Goal: Task Accomplishment & Management: Complete application form

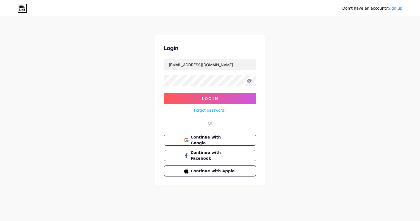
click at [392, 5] on div "Don't have an account? Sign up" at bounding box center [372, 8] width 60 height 6
click at [395, 10] on link "Sign up" at bounding box center [395, 8] width 15 height 4
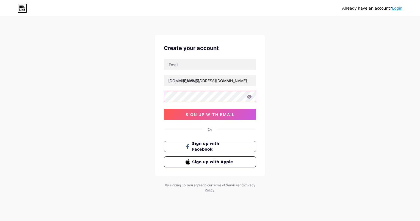
type input "[EMAIL_ADDRESS][DOMAIN_NAME]"
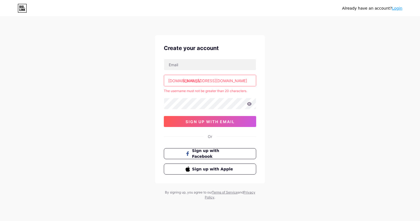
click at [21, 9] on icon at bounding box center [21, 10] width 1 height 2
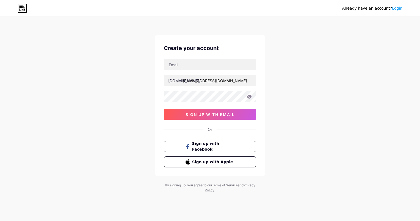
type input "[EMAIL_ADDRESS][DOMAIN_NAME]"
click at [205, 74] on div "bio.link/ sac.casinoamericancde@gmail.com sign up with email" at bounding box center [210, 89] width 92 height 61
click at [190, 66] on input "text" at bounding box center [210, 64] width 92 height 11
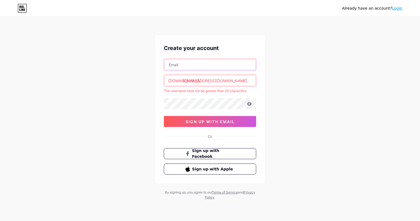
paste input "[EMAIL_ADDRESS][DOMAIN_NAME]"
type input "[EMAIL_ADDRESS][DOMAIN_NAME]"
click at [201, 84] on input "[EMAIL_ADDRESS][DOMAIN_NAME]" at bounding box center [210, 80] width 92 height 11
click at [210, 79] on input "[EMAIL_ADDRESS][DOMAIN_NAME]" at bounding box center [210, 80] width 92 height 11
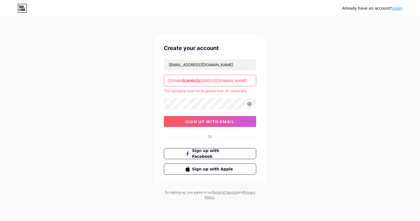
click at [210, 79] on input "[EMAIL_ADDRESS][DOMAIN_NAME]" at bounding box center [210, 80] width 92 height 11
paste input "magalimazo"
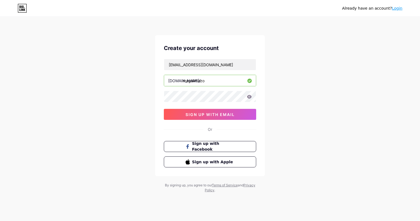
type input "magalimazo"
click at [250, 97] on icon at bounding box center [249, 97] width 5 height 4
click at [137, 101] on div "Already have an account? Login Create your account magalimazo@gmail.com bio.lin…" at bounding box center [210, 105] width 420 height 210
click at [286, 92] on div "Already have an account? Login Create your account magalimazo@gmail.com bio.lin…" at bounding box center [210, 105] width 420 height 210
click at [218, 114] on span "sign up with email" at bounding box center [210, 114] width 49 height 5
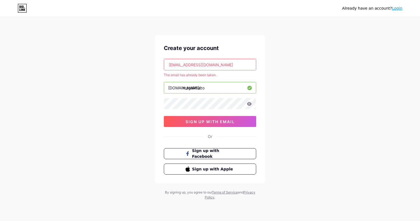
click at [169, 63] on input "[EMAIL_ADDRESS][DOMAIN_NAME]" at bounding box center [210, 64] width 92 height 11
drag, startPoint x: 292, startPoint y: 2, endPoint x: 287, endPoint y: 63, distance: 61.5
click at [287, 63] on div "Already have an account? Login Create your account magalimazo@gmail.com The ema…" at bounding box center [210, 109] width 420 height 218
click at [201, 75] on div "The email has already been taken." at bounding box center [210, 75] width 92 height 5
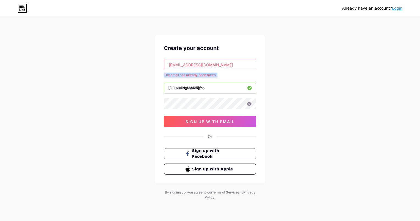
click at [201, 75] on div "The email has already been taken." at bounding box center [210, 75] width 92 height 5
drag, startPoint x: 201, startPoint y: 75, endPoint x: 201, endPoint y: 79, distance: 3.8
click at [198, 77] on div at bounding box center [198, 77] width 0 height 0
click at [297, 77] on div "Already have an account? Login Create your account magalimazo@gmail.com The ema…" at bounding box center [210, 109] width 420 height 218
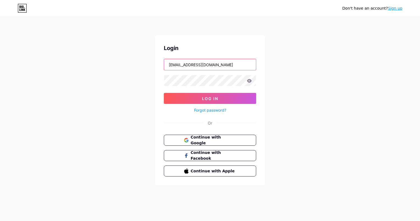
click at [235, 65] on input "[EMAIL_ADDRESS][DOMAIN_NAME]" at bounding box center [210, 64] width 92 height 11
drag, startPoint x: 235, startPoint y: 65, endPoint x: 98, endPoint y: 56, distance: 136.7
click at [98, 56] on div "Don't have an account? Sign up Login [EMAIL_ADDRESS][DOMAIN_NAME] Log In Forgot…" at bounding box center [210, 101] width 420 height 203
paste input "magalimazo"
type input "[EMAIL_ADDRESS][DOMAIN_NAME]"
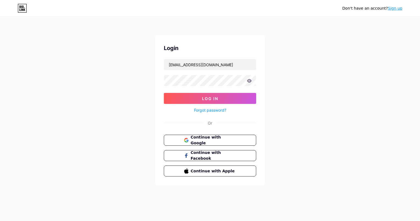
click at [308, 105] on div "Don't have an account? Sign up Login [EMAIL_ADDRESS][DOMAIN_NAME] Log In Forgot…" at bounding box center [210, 101] width 420 height 203
click at [215, 100] on span "Log In" at bounding box center [210, 98] width 16 height 5
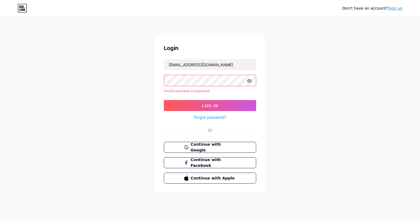
click at [208, 117] on link "Forgot password?" at bounding box center [210, 117] width 32 height 6
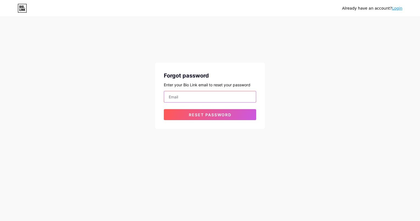
click at [196, 97] on input "email" at bounding box center [210, 96] width 92 height 11
paste input "[EMAIL_ADDRESS][DOMAIN_NAME]"
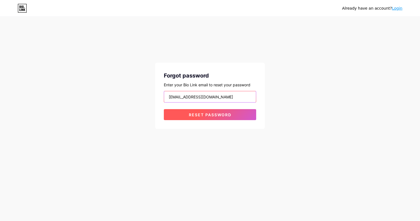
type input "[EMAIL_ADDRESS][DOMAIN_NAME]"
click at [170, 115] on button "Reset password" at bounding box center [210, 114] width 92 height 11
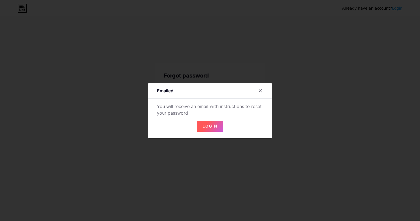
click at [206, 126] on span "Login" at bounding box center [210, 126] width 15 height 5
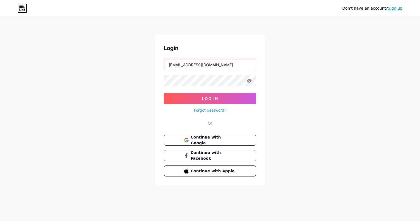
click at [241, 66] on input "[EMAIL_ADDRESS][DOMAIN_NAME]" at bounding box center [210, 64] width 92 height 11
paste input "magalimazo"
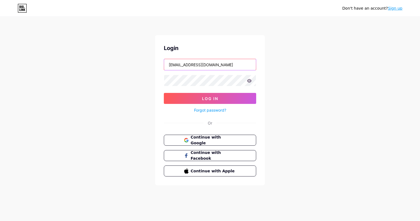
type input "[EMAIL_ADDRESS][DOMAIN_NAME]"
click at [164, 93] on button "Log In" at bounding box center [210, 98] width 92 height 11
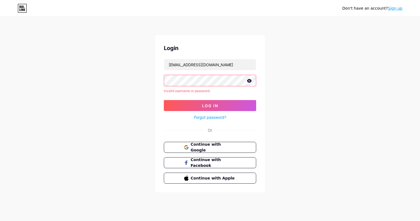
click at [274, 58] on div "Don't have an account? Sign up Login [EMAIL_ADDRESS][DOMAIN_NAME] Invalid usern…" at bounding box center [210, 105] width 420 height 210
click at [224, 104] on button "Log In" at bounding box center [210, 105] width 92 height 11
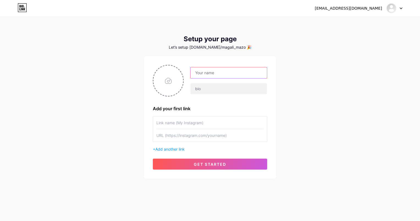
click at [214, 73] on input "text" at bounding box center [229, 72] width 76 height 11
drag, startPoint x: 198, startPoint y: 72, endPoint x: 195, endPoint y: 72, distance: 2.8
click at [195, 72] on input "magalimazo" at bounding box center [229, 72] width 76 height 11
click at [208, 71] on input "[PERSON_NAME]" at bounding box center [229, 72] width 76 height 11
type input "[PERSON_NAME]"
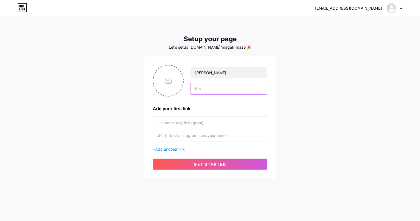
click at [201, 89] on input "text" at bounding box center [229, 88] width 76 height 11
paste input "Veronica16"
type input "Veronica16"
drag, startPoint x: 217, startPoint y: 89, endPoint x: 173, endPoint y: 88, distance: 44.0
click at [173, 88] on div "[PERSON_NAME] Veronica16" at bounding box center [210, 81] width 114 height 32
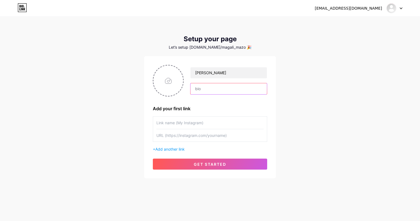
click at [195, 88] on input "text" at bounding box center [229, 88] width 76 height 11
click at [192, 88] on input "text" at bounding box center [229, 88] width 76 height 11
click at [200, 87] on input "text" at bounding box center [229, 88] width 76 height 11
paste input "magali_mazo"
type input "magali_mazo"
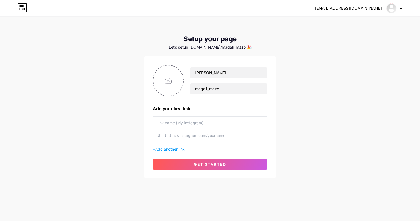
click at [283, 101] on div "[EMAIL_ADDRESS][DOMAIN_NAME] Dashboard Logout Setup your page Let’s setup [DOMA…" at bounding box center [210, 98] width 420 height 196
click at [185, 120] on input "text" at bounding box center [209, 123] width 107 height 12
paste input "magali_mazo"
type input "magali_mazo"
click at [167, 134] on input "text" at bounding box center [209, 135] width 107 height 12
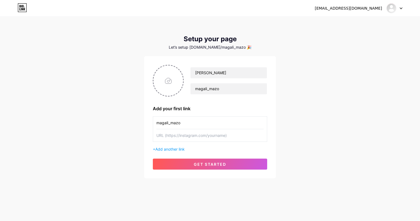
paste input "[URL][DOMAIN_NAME]"
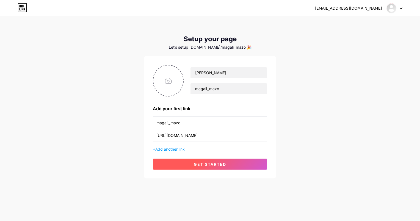
type input "[URL][DOMAIN_NAME]"
click at [209, 165] on span "get started" at bounding box center [210, 164] width 32 height 5
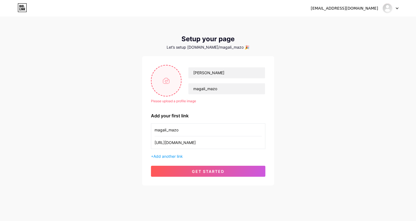
click at [164, 88] on input "file" at bounding box center [167, 80] width 30 height 31
type input "C:\fakepath\magali_mazo_473334317_18474311653050616_1426373068008434238_n.jpg"
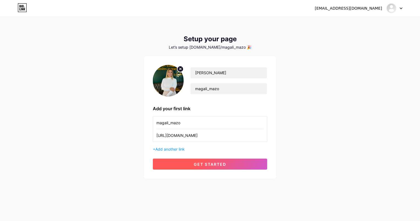
click at [213, 165] on span "get started" at bounding box center [210, 164] width 32 height 5
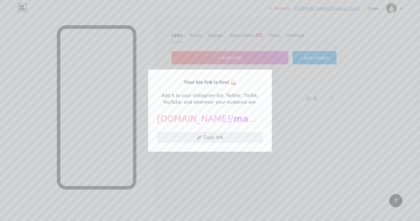
click at [206, 137] on button "Copy link" at bounding box center [210, 137] width 106 height 11
click at [309, 160] on div at bounding box center [210, 110] width 420 height 221
